Goal: Task Accomplishment & Management: Use online tool/utility

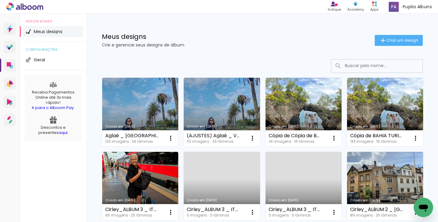
click at [135, 114] on link "Criado em [DATE]" at bounding box center [140, 112] width 76 height 69
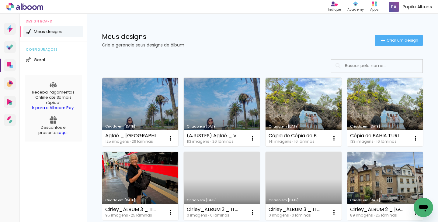
click at [228, 112] on link "Criado em [DATE]" at bounding box center [222, 112] width 76 height 69
